Goal: Contribute content: Contribute content

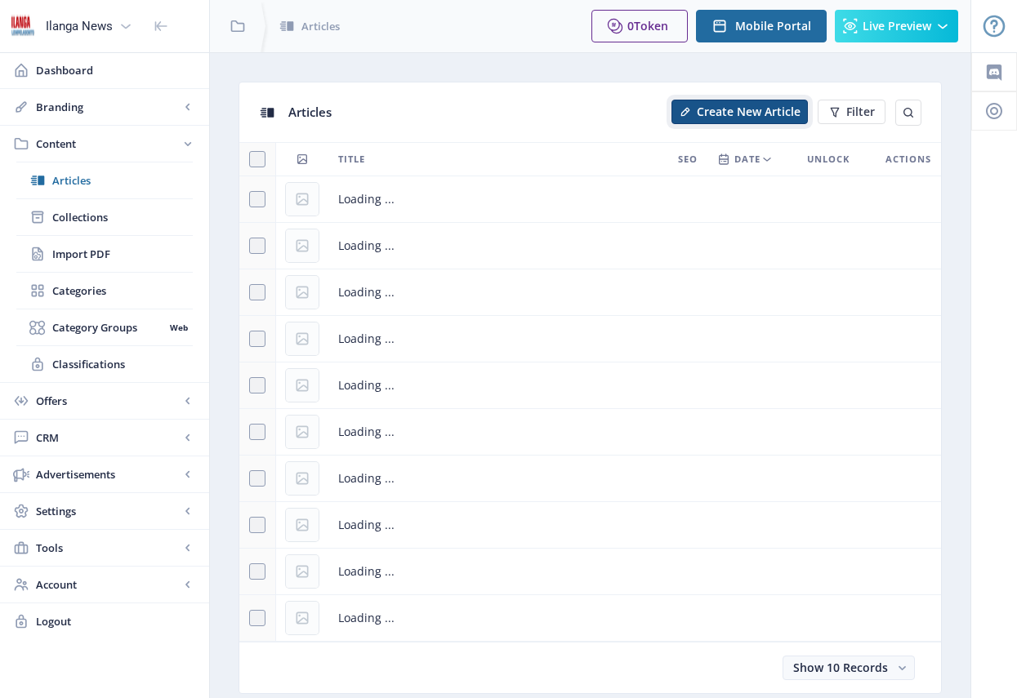
click at [752, 116] on span "Create New Article" at bounding box center [749, 111] width 104 height 13
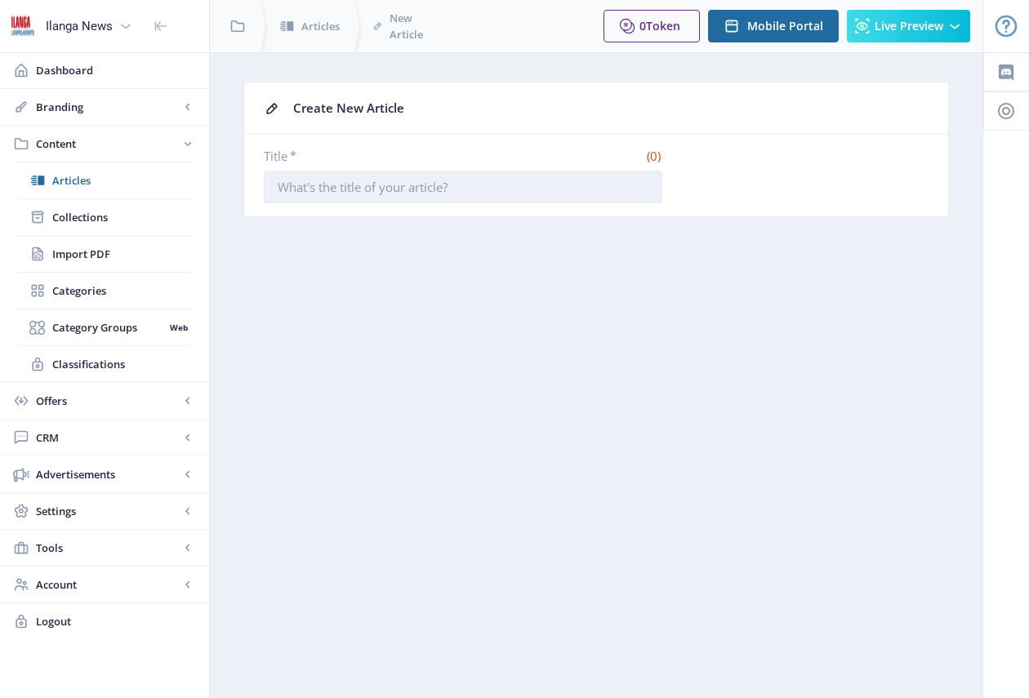
click at [371, 188] on input "Title *" at bounding box center [463, 187] width 399 height 33
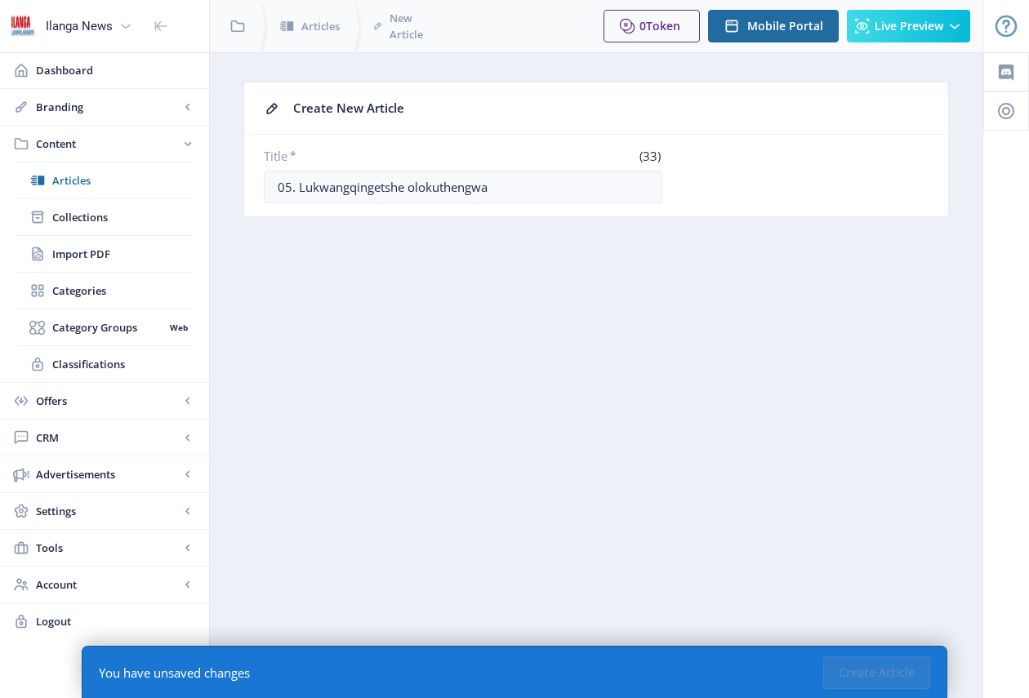
click at [869, 408] on nb-layout-column "Create New Article Title * (33) 05. Lukwangqingetshe olokuthengwa You have unsa…" at bounding box center [596, 375] width 774 height 646
click at [515, 187] on input "05. Lukwangqingetshe olokuthengwa" at bounding box center [463, 187] width 399 height 33
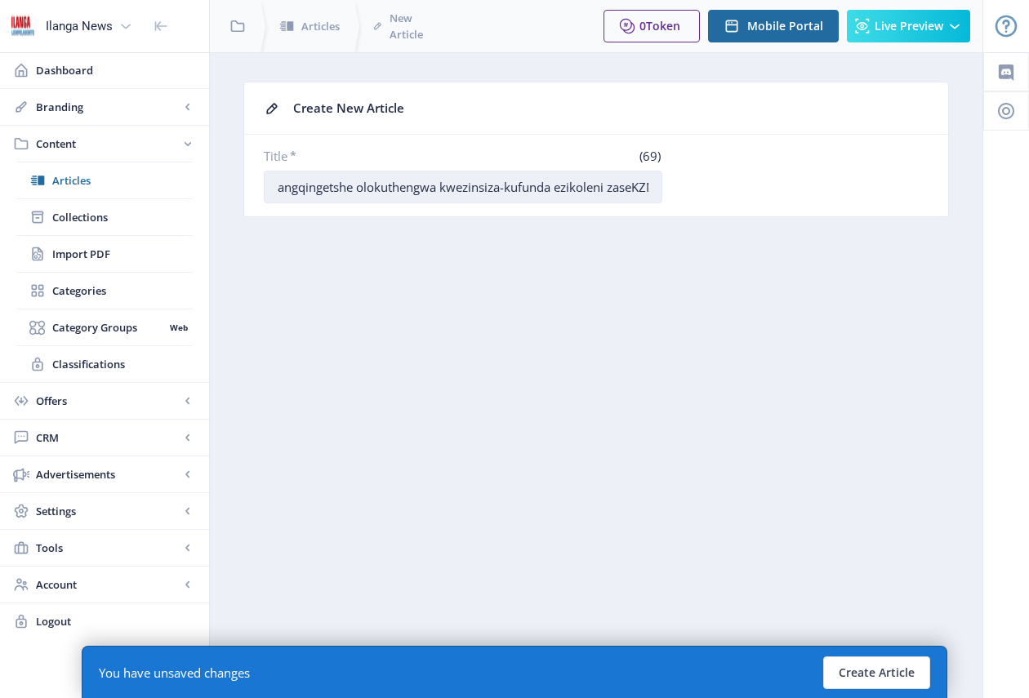
scroll to position [0, 61]
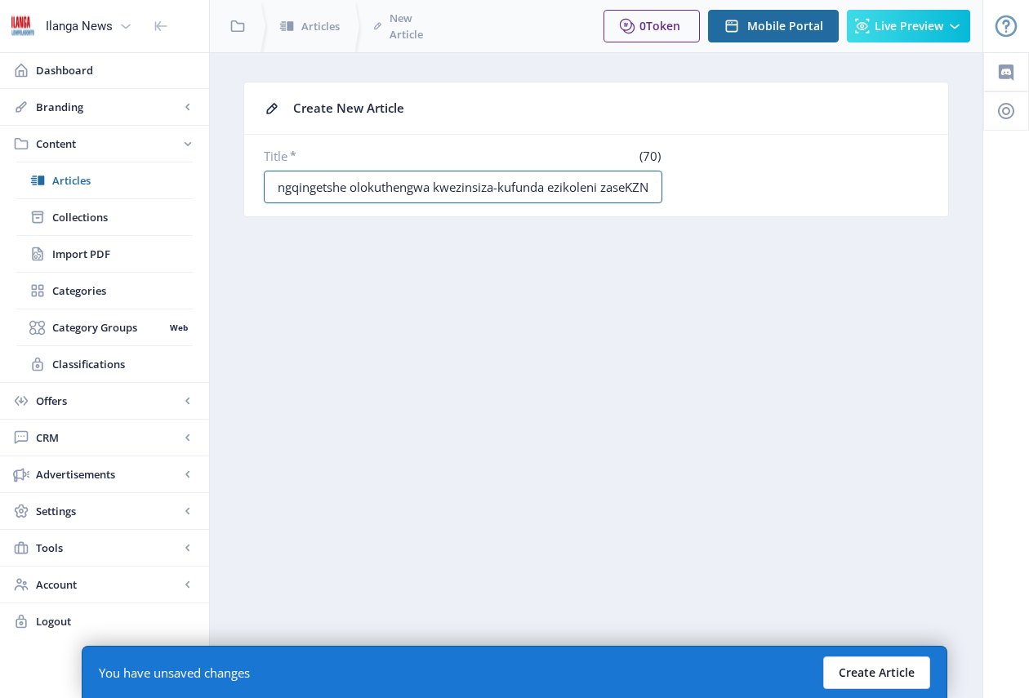
type input "05. Lukwangqingetshe olokuthengwa kwezinsiza-kufunda ezikoleni zaseKZN"
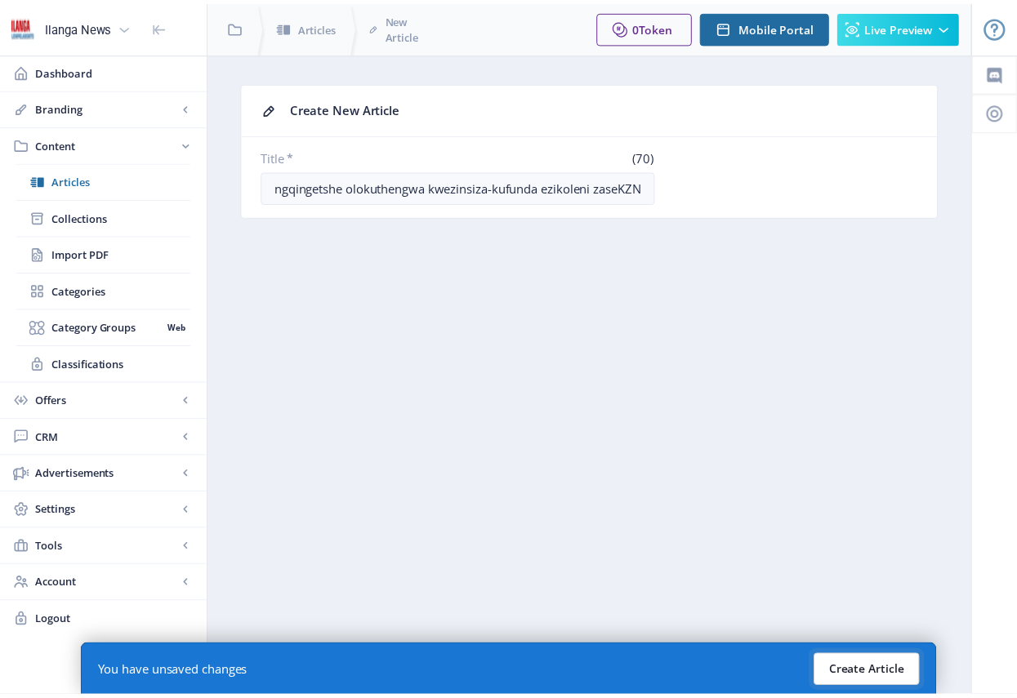
scroll to position [0, 0]
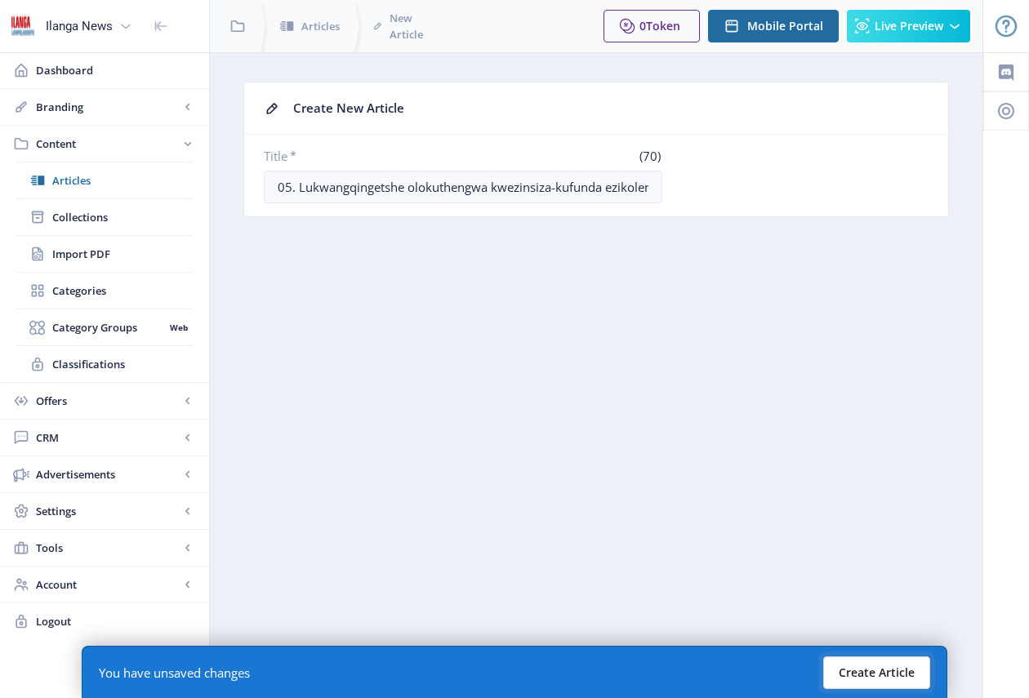
click at [903, 667] on button "Create Article" at bounding box center [876, 673] width 107 height 33
click at [872, 668] on button "Create Article" at bounding box center [876, 673] width 107 height 33
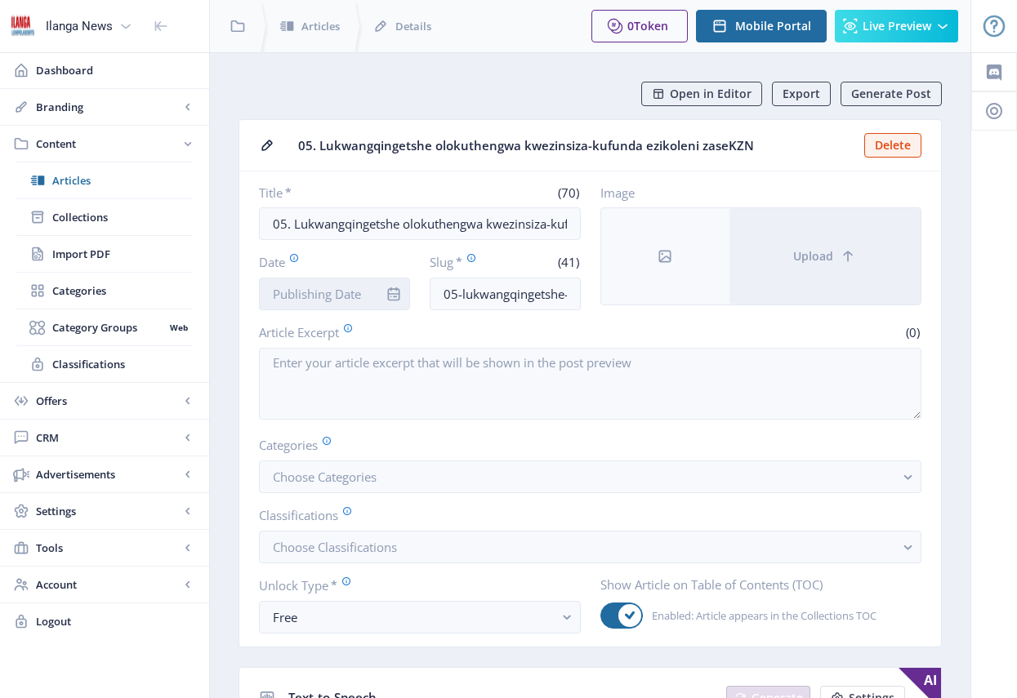
click at [346, 302] on input "Date" at bounding box center [334, 294] width 151 height 33
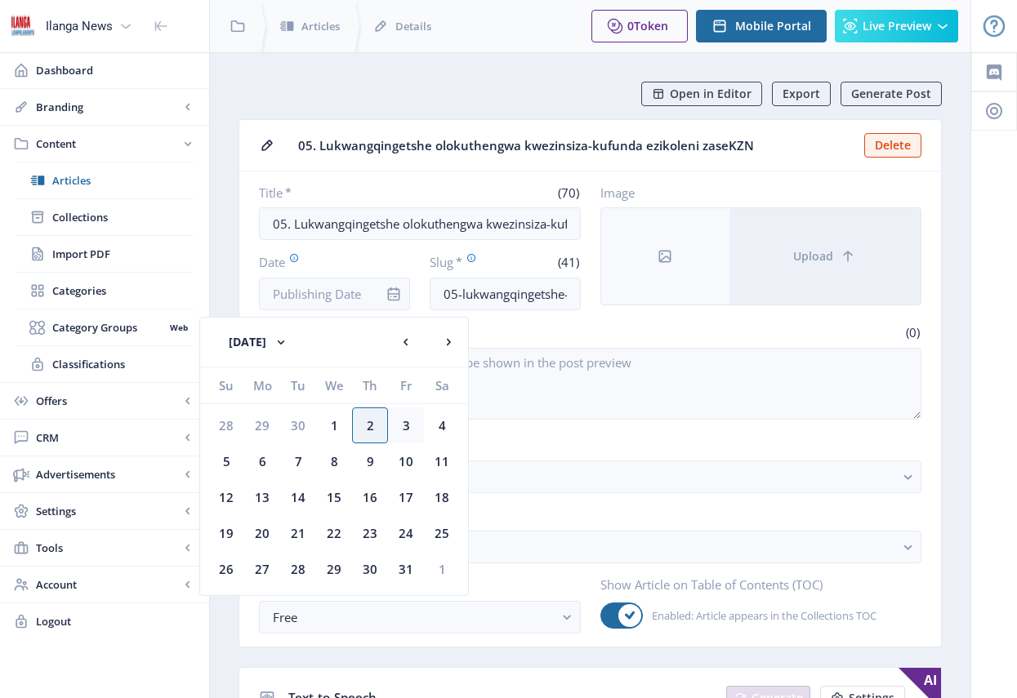
click at [408, 425] on div "3" at bounding box center [406, 426] width 36 height 36
type input "[DATE]"
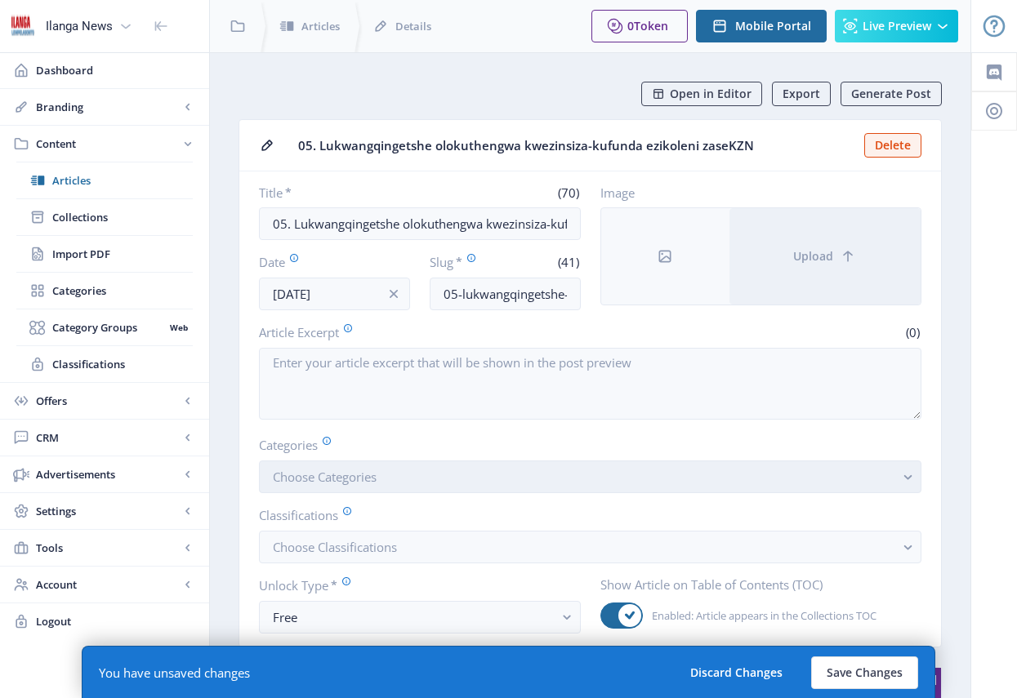
click at [377, 479] on span "Choose Categories" at bounding box center [325, 477] width 104 height 16
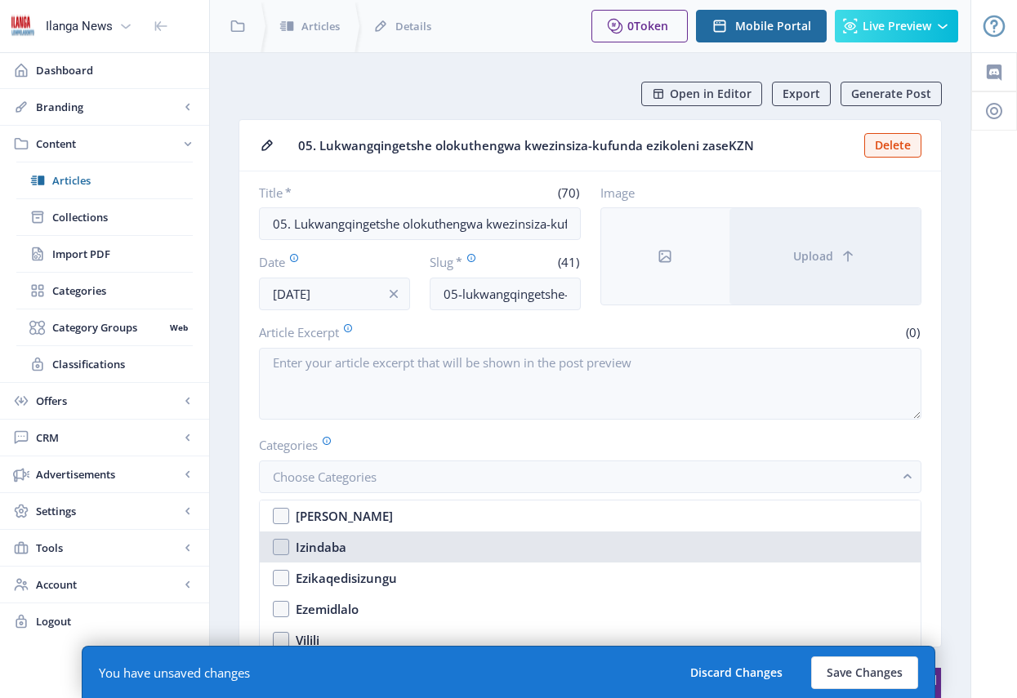
click at [286, 543] on nb-option "Izindaba" at bounding box center [590, 547] width 661 height 31
checkbox input "true"
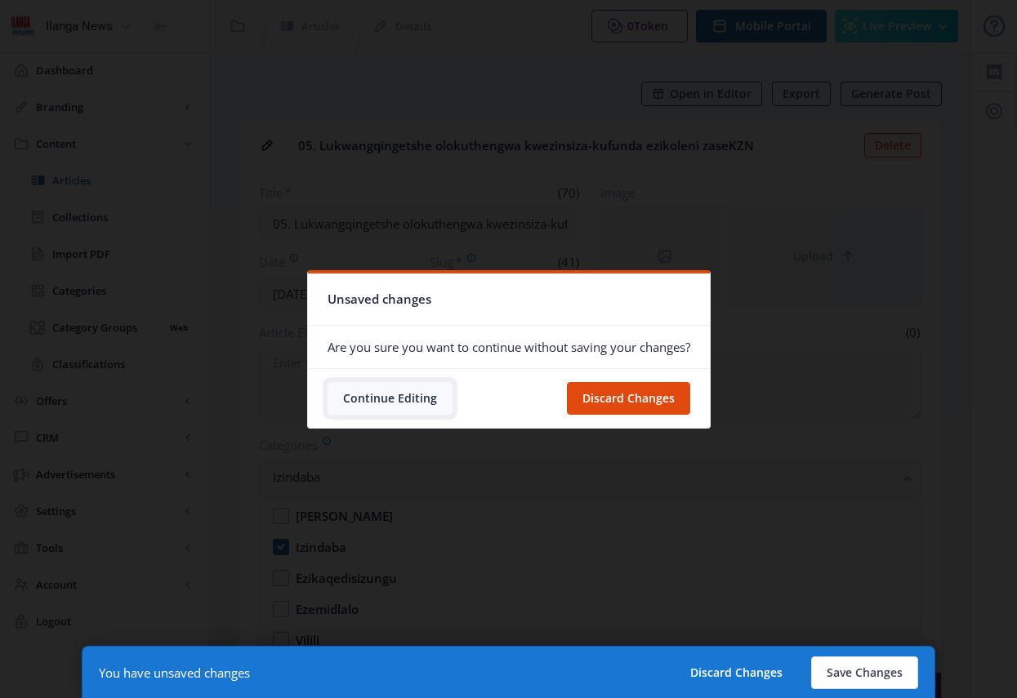
click at [405, 397] on button "Continue Editing" at bounding box center [390, 398] width 125 height 33
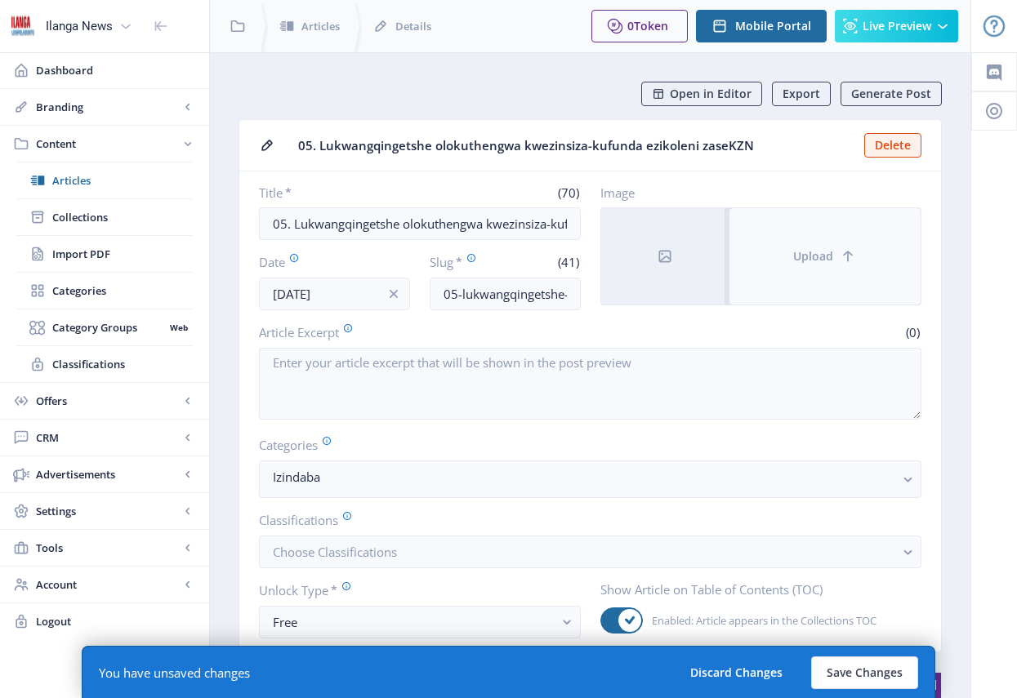
click at [841, 236] on button "Upload" at bounding box center [825, 256] width 191 height 96
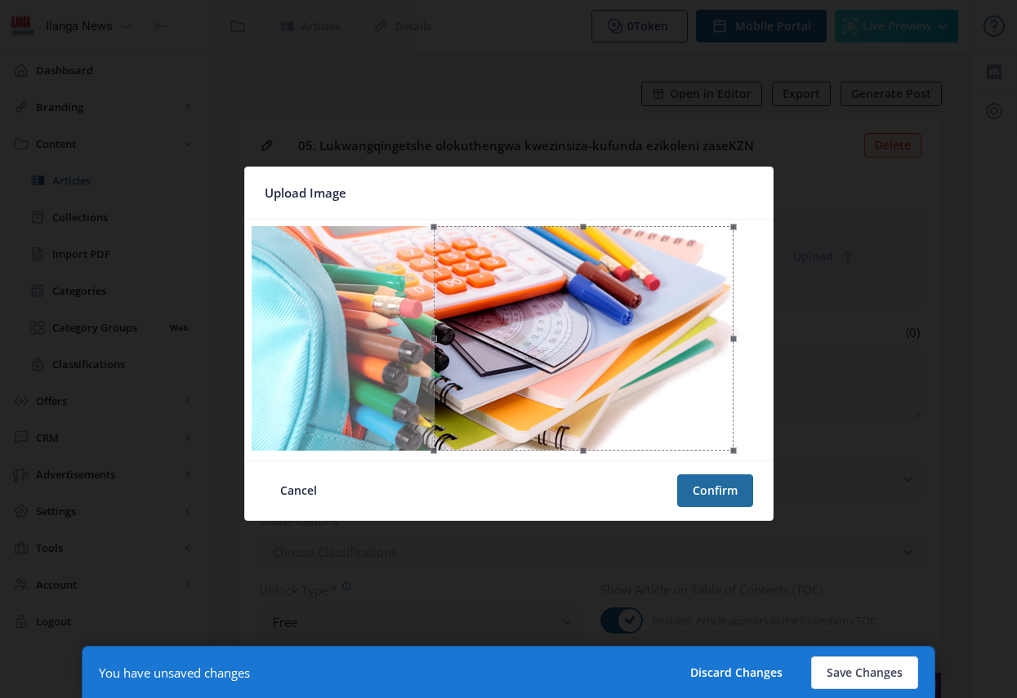
drag, startPoint x: 593, startPoint y: 417, endPoint x: 668, endPoint y: 408, distance: 75.7
click at [668, 408] on div at bounding box center [584, 338] width 300 height 225
click at [726, 509] on nb-card-footer "Cancel Confirm" at bounding box center [509, 491] width 528 height 60
click at [722, 495] on button "Confirm" at bounding box center [715, 491] width 76 height 33
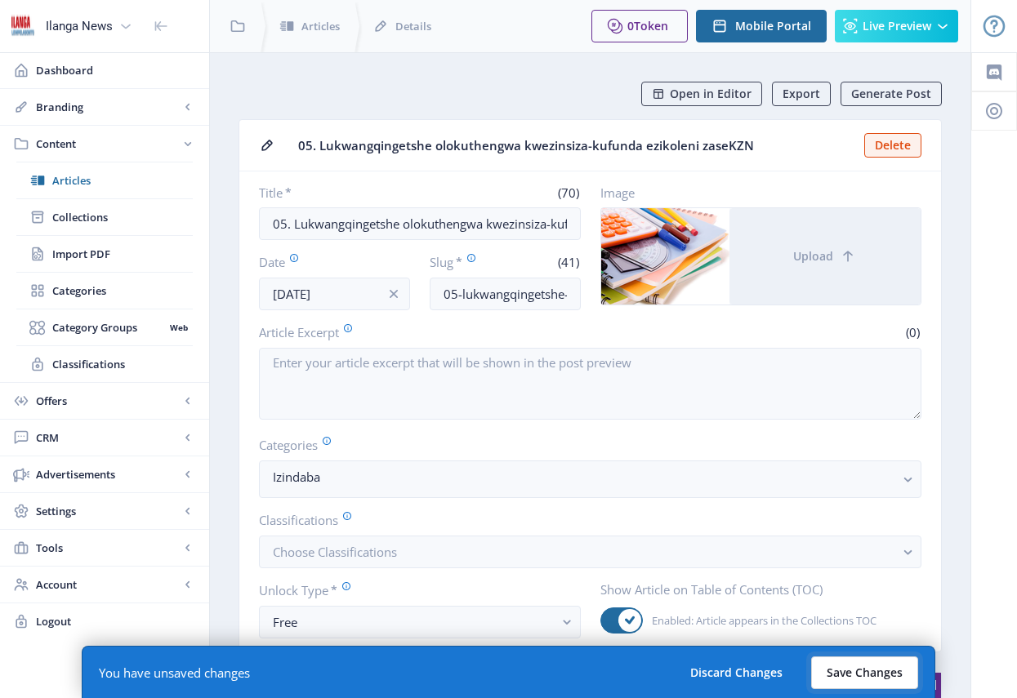
click at [875, 668] on button "Save Changes" at bounding box center [864, 673] width 107 height 33
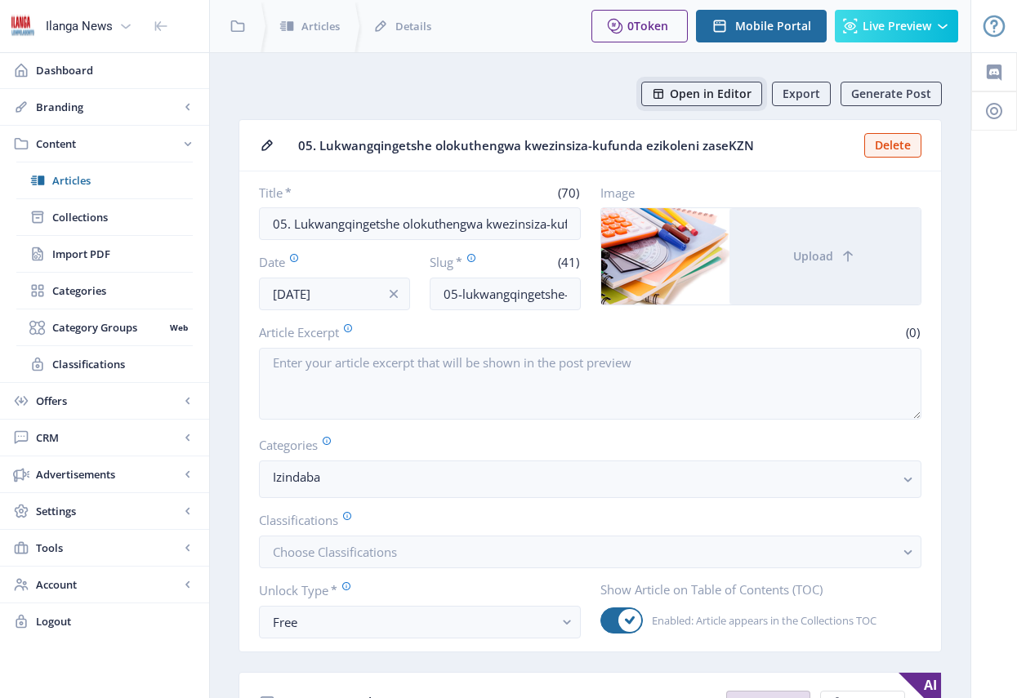
click at [715, 101] on button "Open in Editor" at bounding box center [701, 94] width 121 height 25
click at [715, 97] on span "Open in Editor" at bounding box center [711, 93] width 82 height 13
